Goal: Navigation & Orientation: Find specific page/section

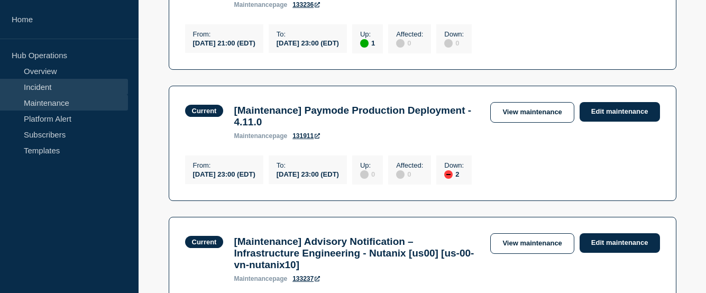
scroll to position [419, 0]
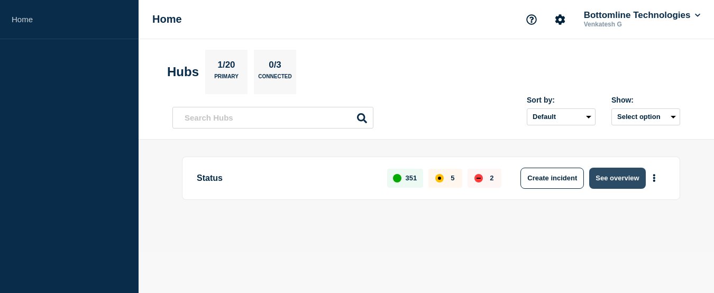
click at [632, 183] on button "See overview" at bounding box center [617, 178] width 56 height 21
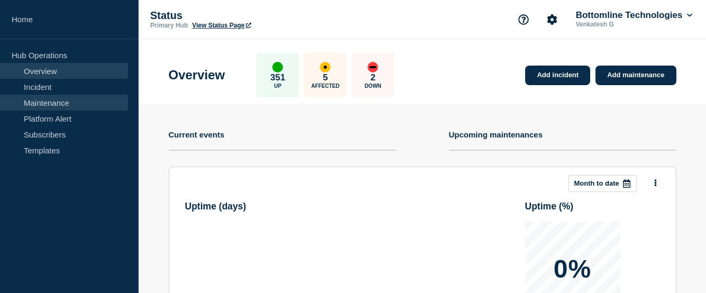
click at [46, 109] on link "Maintenance" at bounding box center [64, 103] width 128 height 16
